Goal: Transaction & Acquisition: Purchase product/service

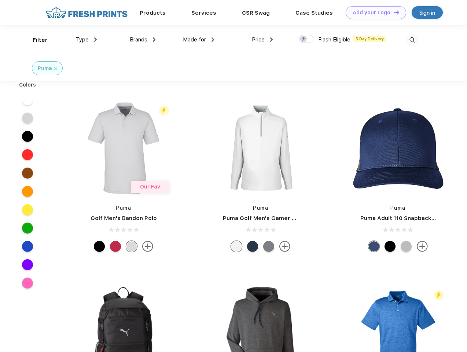
click at [373, 12] on link "Add your Logo Design Tool" at bounding box center [376, 12] width 61 height 13
click at [0, 0] on div "Design Tool" at bounding box center [0, 0] width 0 height 0
click at [393, 12] on link "Add your Logo Design Tool" at bounding box center [376, 12] width 61 height 13
click at [35, 40] on div "Filter" at bounding box center [40, 40] width 15 height 8
click at [87, 40] on span "Type" at bounding box center [82, 39] width 13 height 7
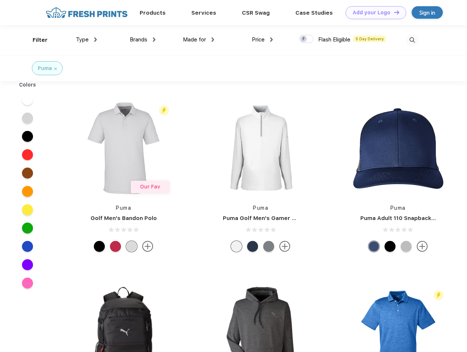
click at [143, 40] on span "Brands" at bounding box center [139, 39] width 18 height 7
click at [199, 40] on span "Made for" at bounding box center [194, 39] width 23 height 7
click at [263, 40] on span "Price" at bounding box center [258, 39] width 13 height 7
click at [307, 39] on div at bounding box center [306, 39] width 14 height 8
click at [304, 39] on input "checkbox" at bounding box center [301, 36] width 5 height 5
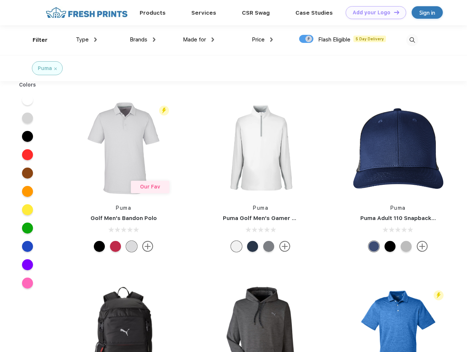
click at [412, 40] on img at bounding box center [412, 40] width 12 height 12
